Goal: Transaction & Acquisition: Book appointment/travel/reservation

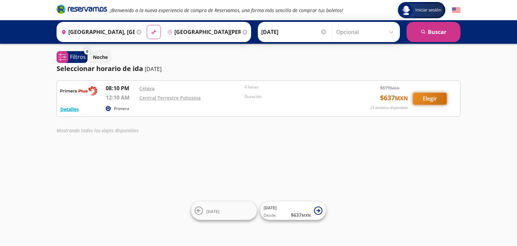
click at [439, 96] on button "Elegir" at bounding box center [430, 99] width 34 height 12
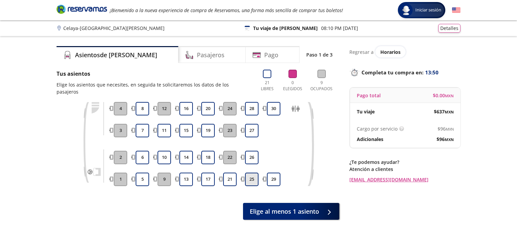
click at [246, 173] on button "25" at bounding box center [251, 179] width 13 height 13
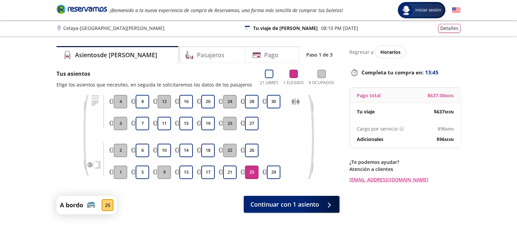
click at [250, 175] on button "25" at bounding box center [251, 172] width 13 height 13
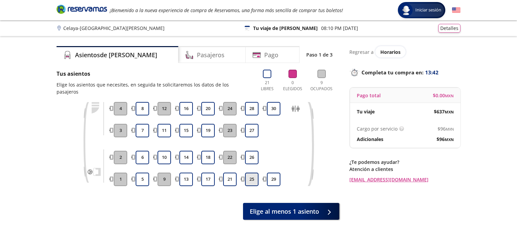
click at [251, 174] on button "25" at bounding box center [251, 179] width 13 height 13
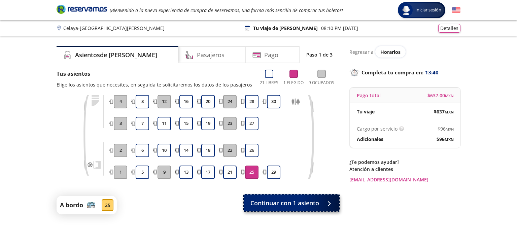
click at [274, 207] on span "Continuar con 1 asiento" at bounding box center [284, 202] width 69 height 9
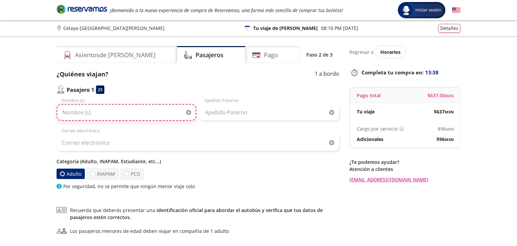
click at [105, 115] on input "Nombre (s)" at bounding box center [127, 112] width 140 height 17
type input "b"
type input "[PERSON_NAME]"
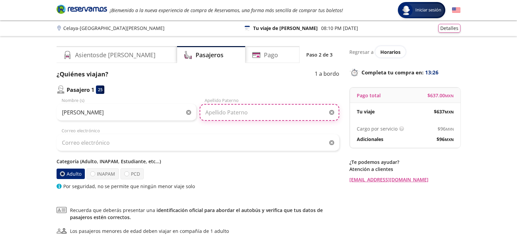
click at [219, 115] on input "Apellido Paterno" at bounding box center [269, 112] width 140 height 17
type input "[PERSON_NAME] RICO"
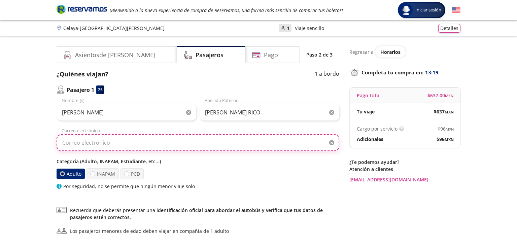
click at [154, 145] on input "Correo electrónico" at bounding box center [198, 142] width 283 height 17
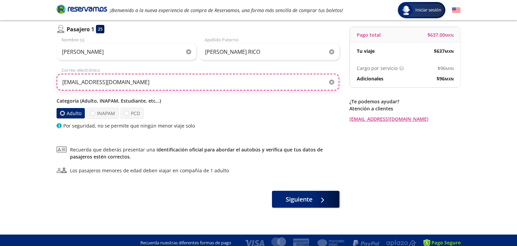
scroll to position [66, 0]
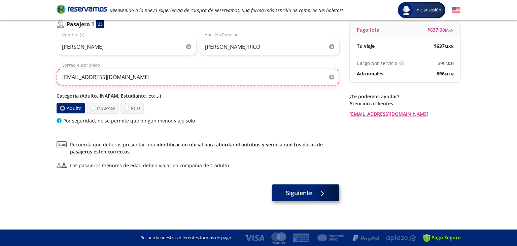
type input "[EMAIL_ADDRESS][DOMAIN_NAME]"
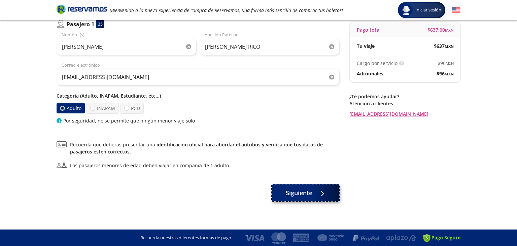
click at [327, 196] on button "Siguiente" at bounding box center [305, 192] width 67 height 17
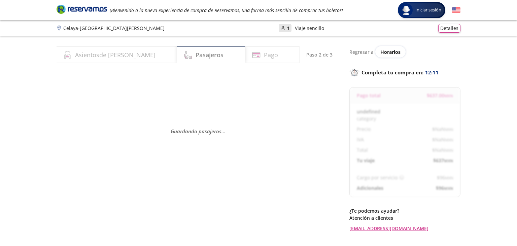
select select "MX"
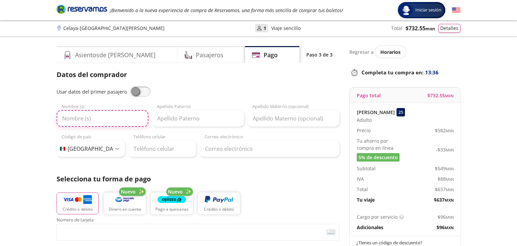
click at [126, 117] on input "Nombre (s)" at bounding box center [103, 118] width 92 height 17
type input "[PERSON_NAME]"
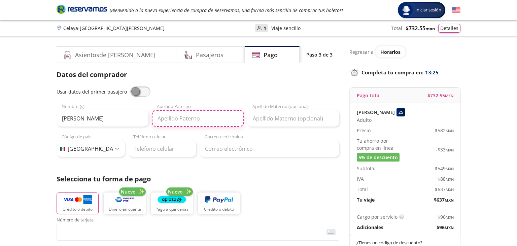
click at [175, 122] on input "Apellido Paterno" at bounding box center [198, 118] width 92 height 17
type input "[PERSON_NAME]"
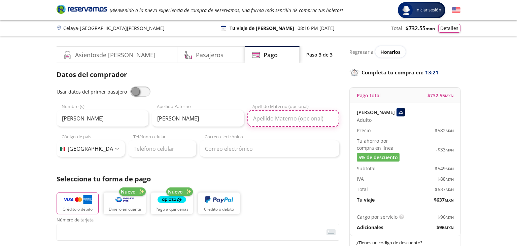
click at [265, 121] on input "Apellido Materno (opcional)" at bounding box center [293, 118] width 92 height 17
type input "RICO"
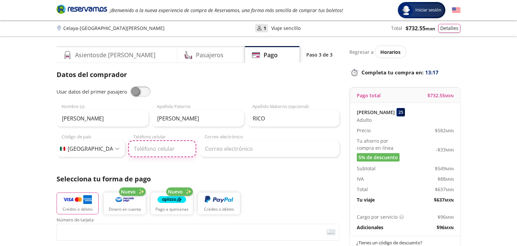
click at [166, 150] on input "Teléfono celular" at bounding box center [162, 148] width 68 height 17
type input "[PHONE_NUMBER]"
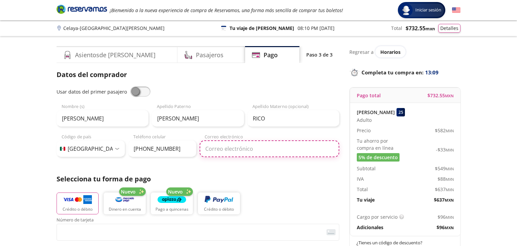
click at [261, 153] on input "Correo electrónico" at bounding box center [269, 148] width 140 height 17
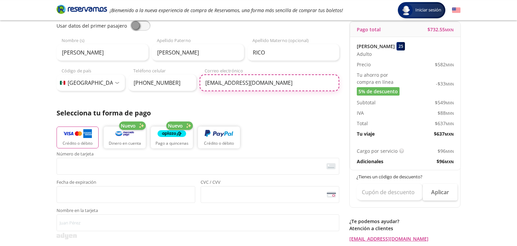
scroll to position [106, 0]
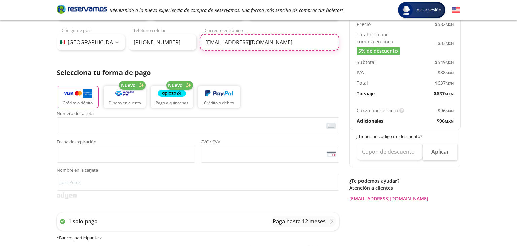
type input "[EMAIL_ADDRESS][DOMAIN_NAME]"
click at [148, 134] on div "Número de tarjeta <p>Your browser does not support iframes.</p> Fecha de expira…" at bounding box center [198, 136] width 283 height 51
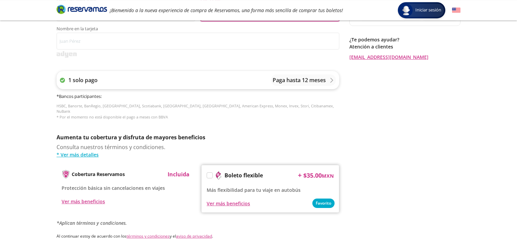
scroll to position [249, 0]
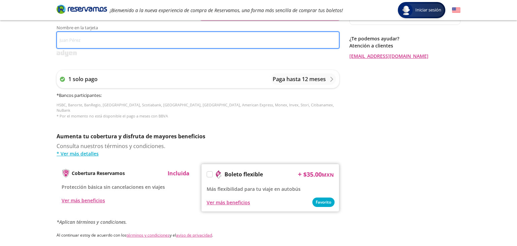
click at [112, 40] on input "Nombre en la tarjeta" at bounding box center [198, 40] width 283 height 17
type input "[PERSON_NAME]"
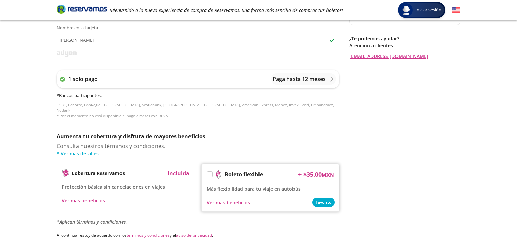
click at [226, 118] on div "1 solo pago Paga hasta 12 meses * Bancos participantes : HSBC, Banorte, BanRegi…" at bounding box center [198, 94] width 283 height 62
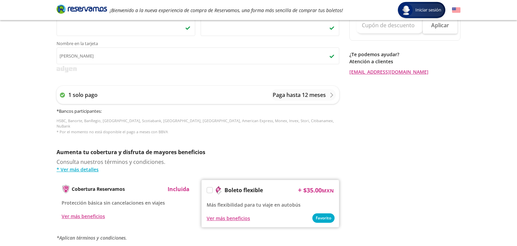
scroll to position [306, 0]
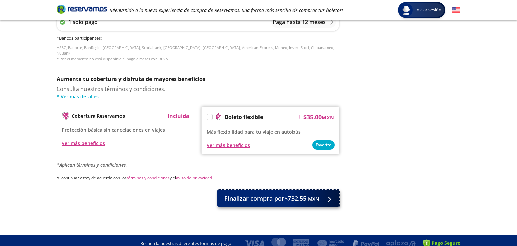
click at [302, 196] on span "Finalizar compra por $732.55 MXN" at bounding box center [271, 198] width 95 height 9
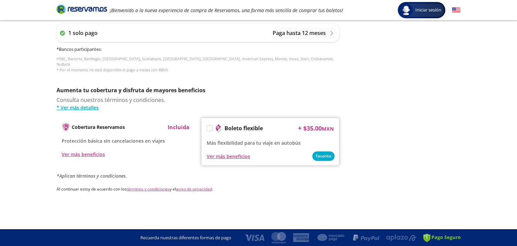
scroll to position [0, 0]
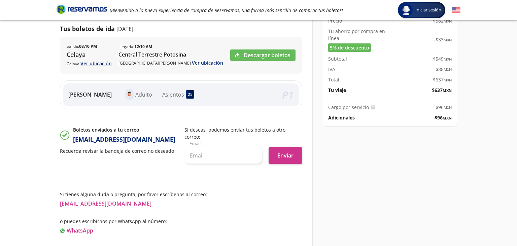
scroll to position [114, 0]
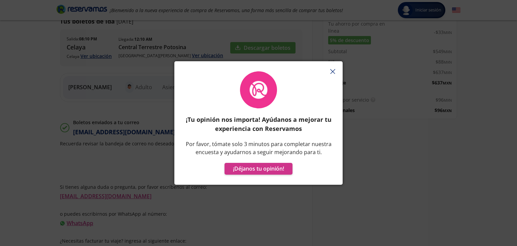
click at [330, 71] on button "button" at bounding box center [332, 71] width 10 height 10
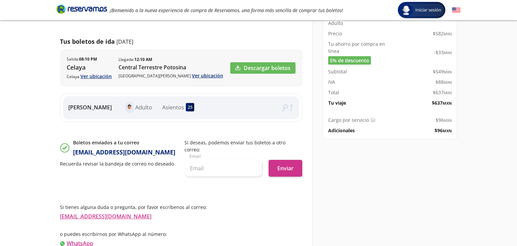
scroll to position [78, 0]
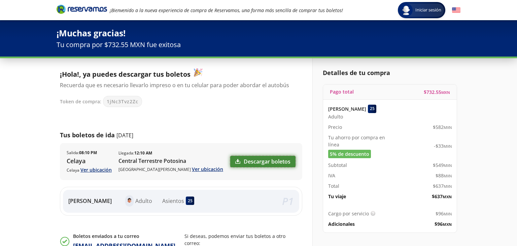
click at [256, 158] on link "Descargar boletos" at bounding box center [262, 161] width 65 height 11
